Goal: Information Seeking & Learning: Compare options

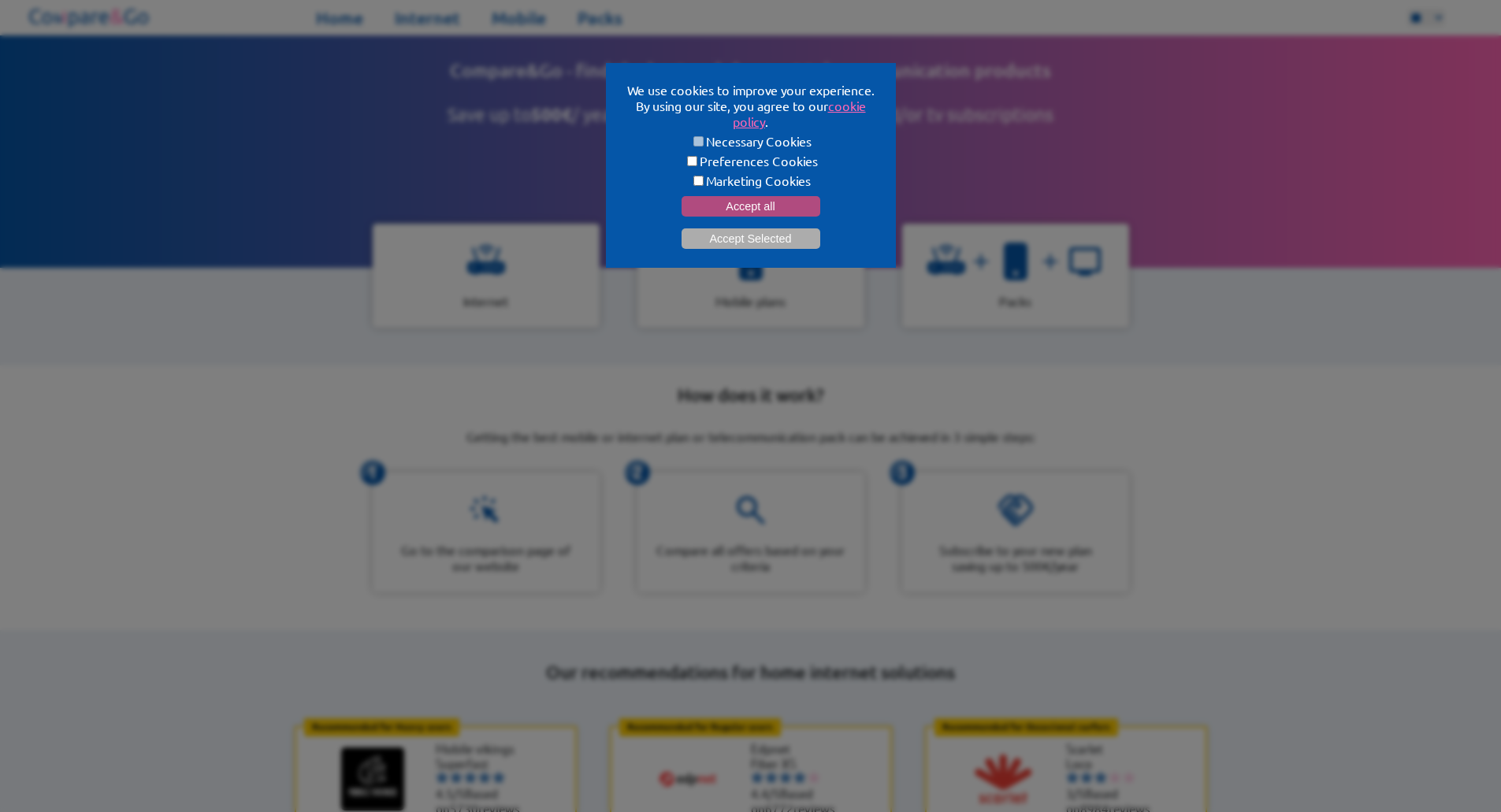
click at [742, 196] on button "Accept all" at bounding box center [750, 207] width 138 height 21
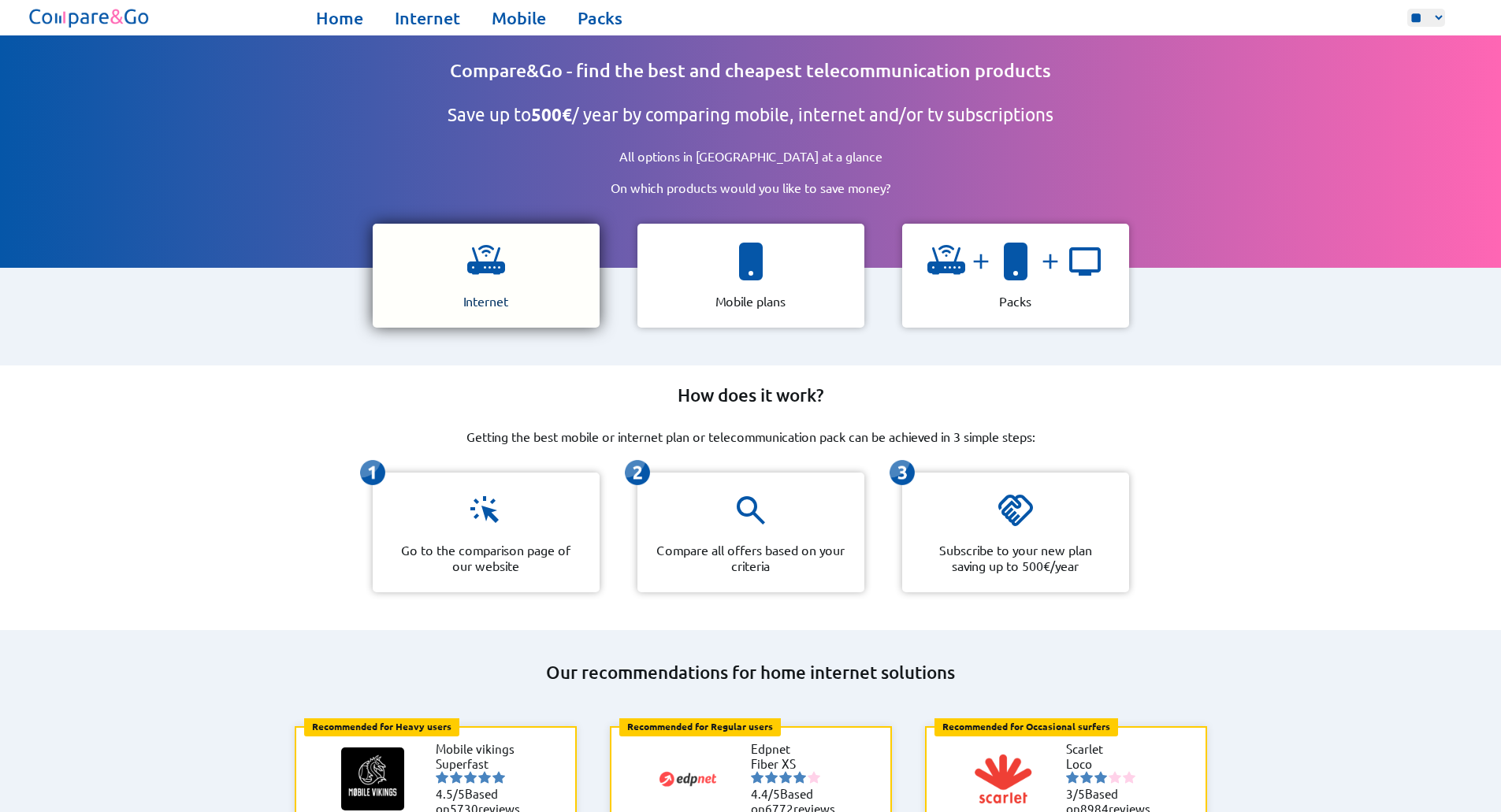
click at [546, 293] on div "Internet" at bounding box center [486, 275] width 226 height 104
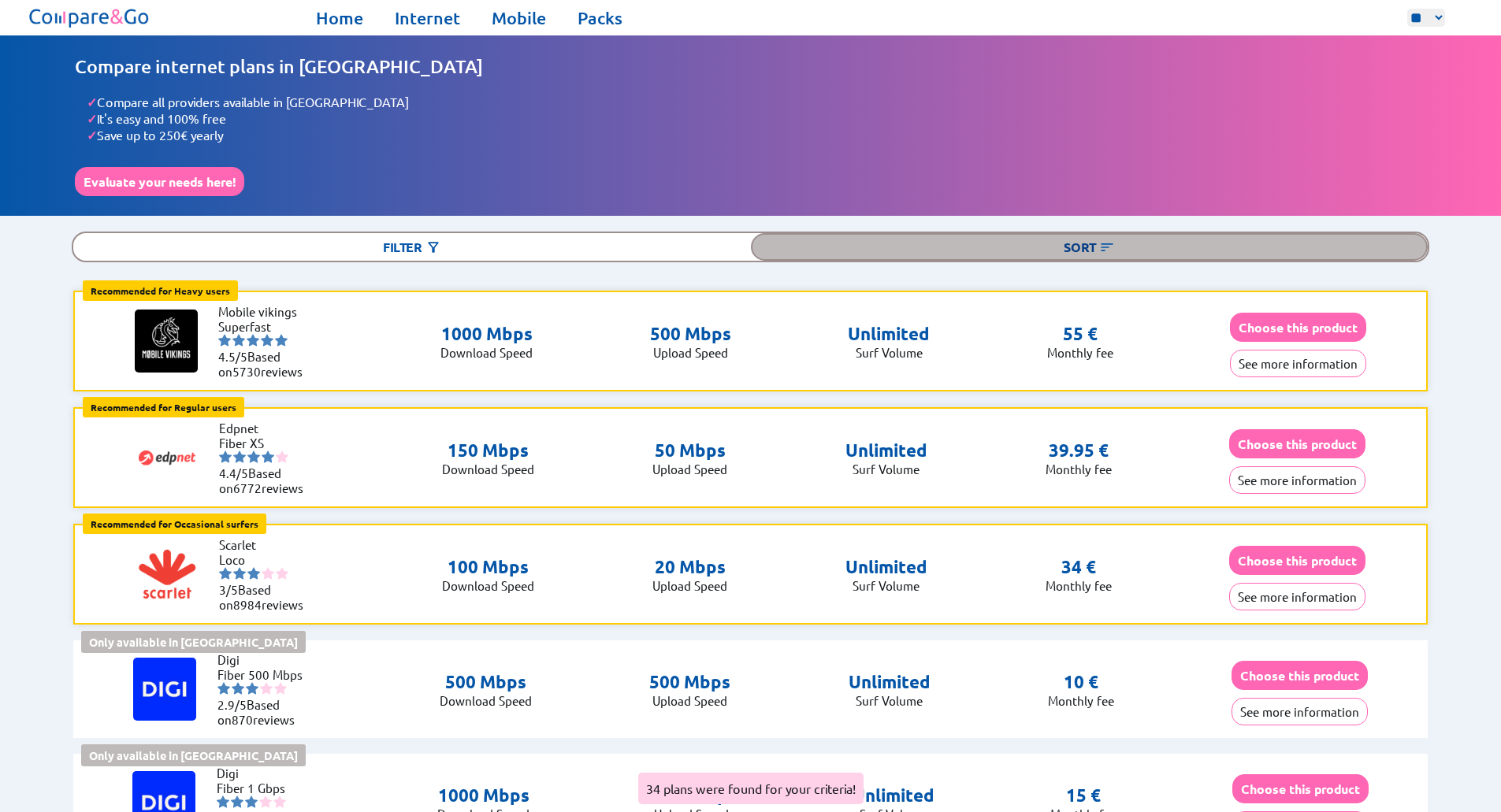
click at [924, 239] on div "Sort" at bounding box center [1089, 246] width 678 height 27
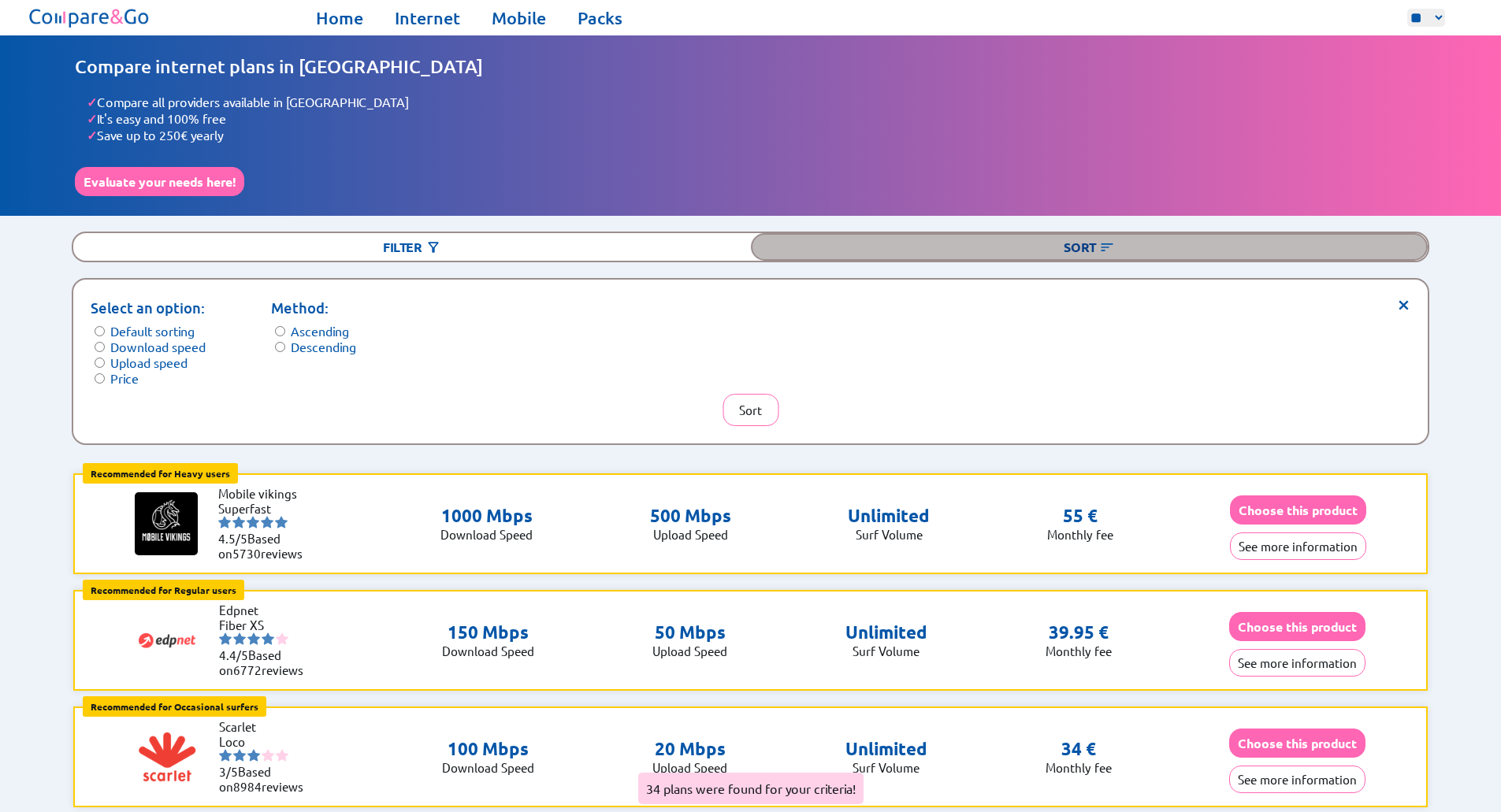
click at [924, 239] on div "Sort" at bounding box center [1089, 246] width 678 height 27
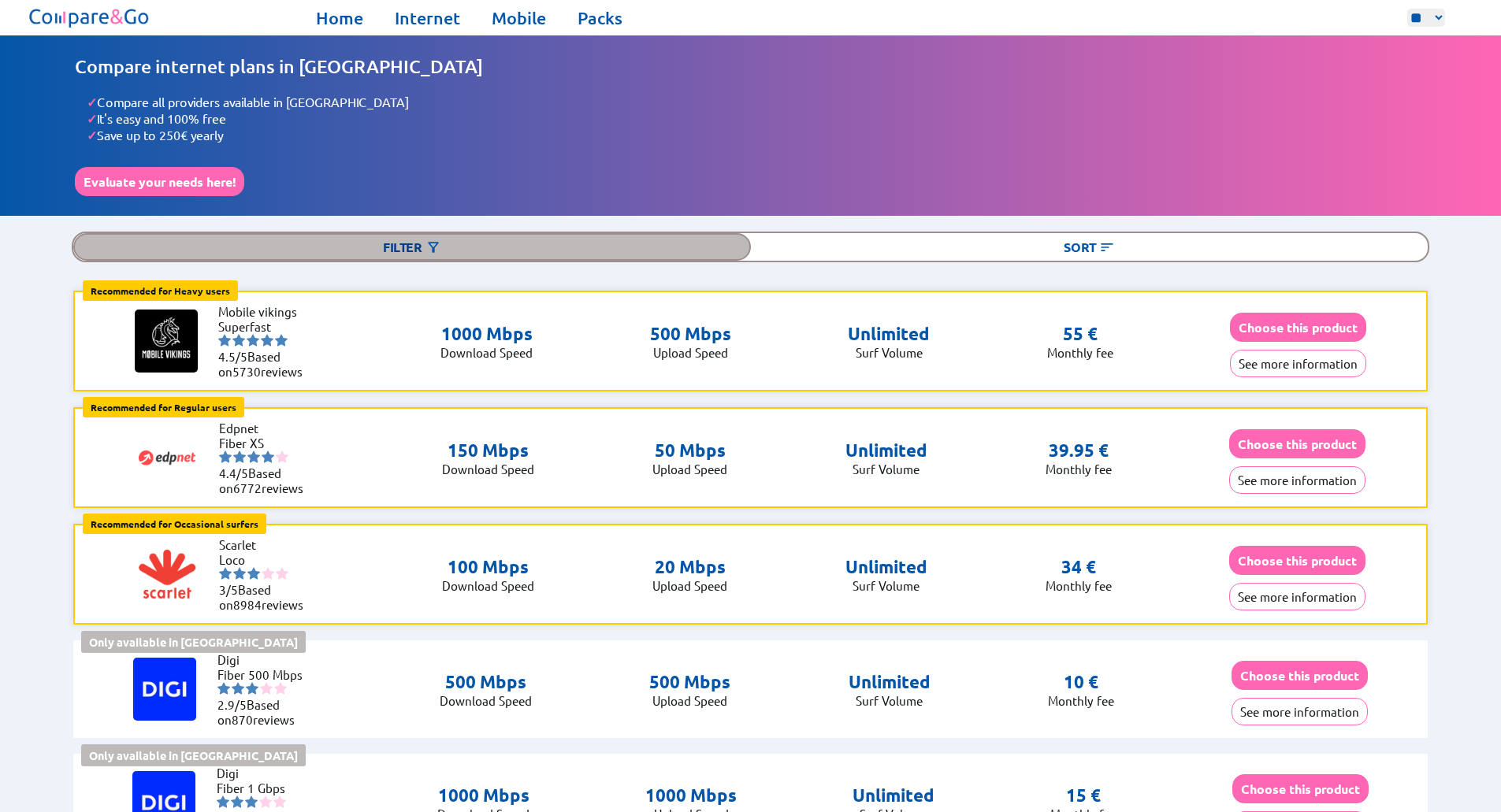
click at [401, 239] on div "Filter" at bounding box center [412, 246] width 678 height 27
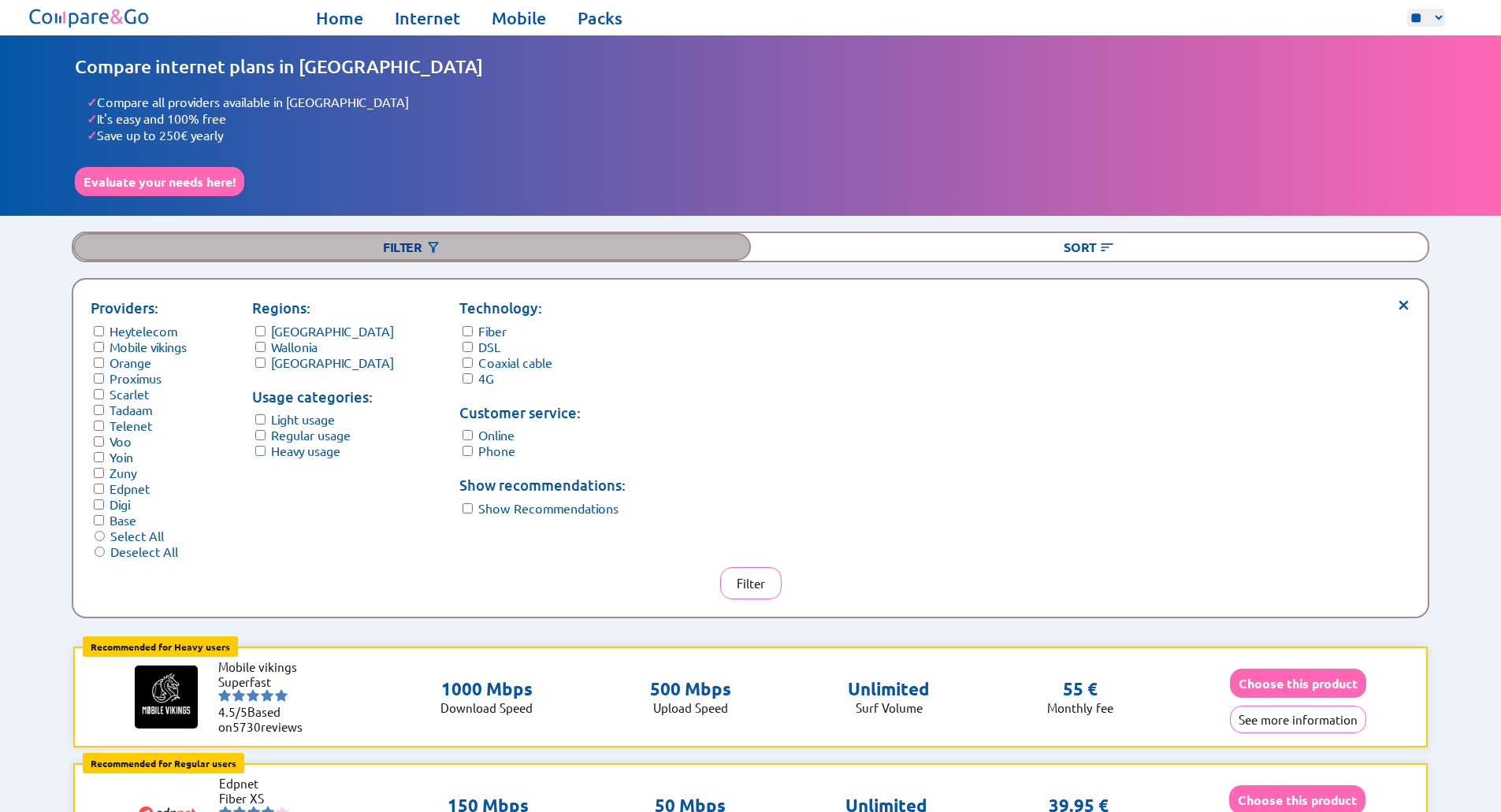
click at [401, 239] on div "Filter" at bounding box center [412, 246] width 678 height 27
